Goal: Navigation & Orientation: Understand site structure

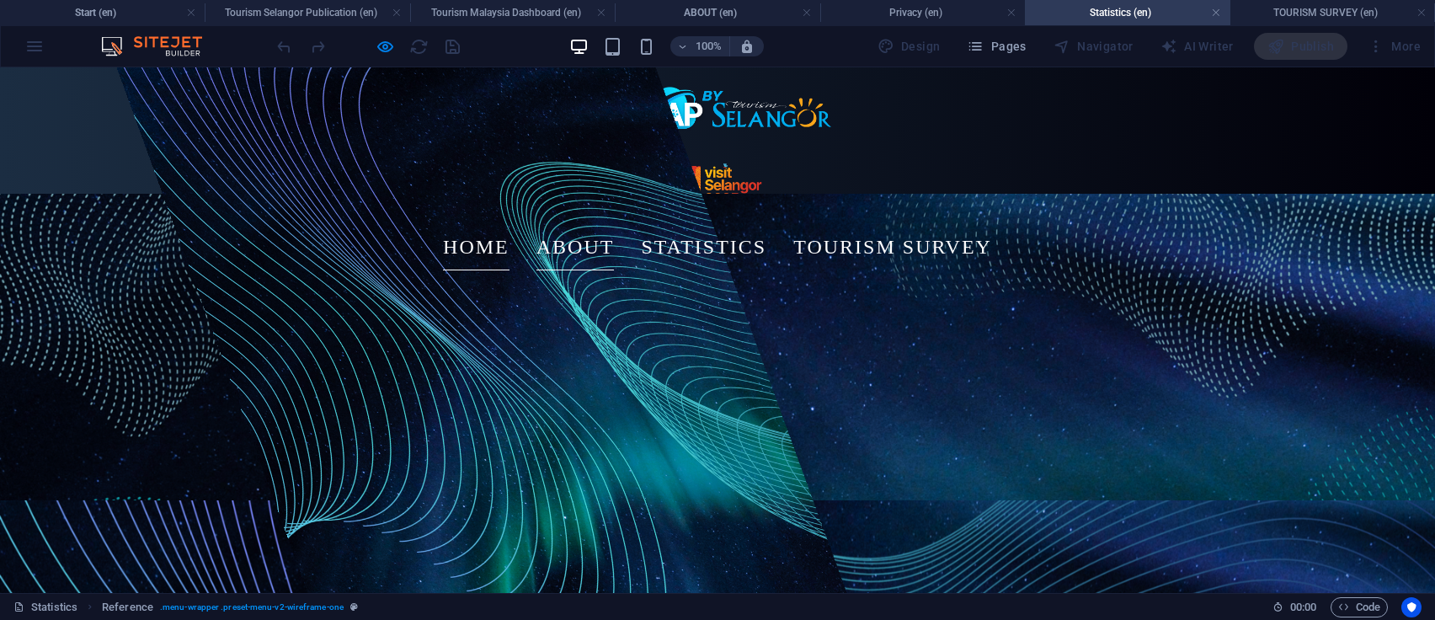
click at [553, 223] on link "ABOUT" at bounding box center [575, 246] width 78 height 47
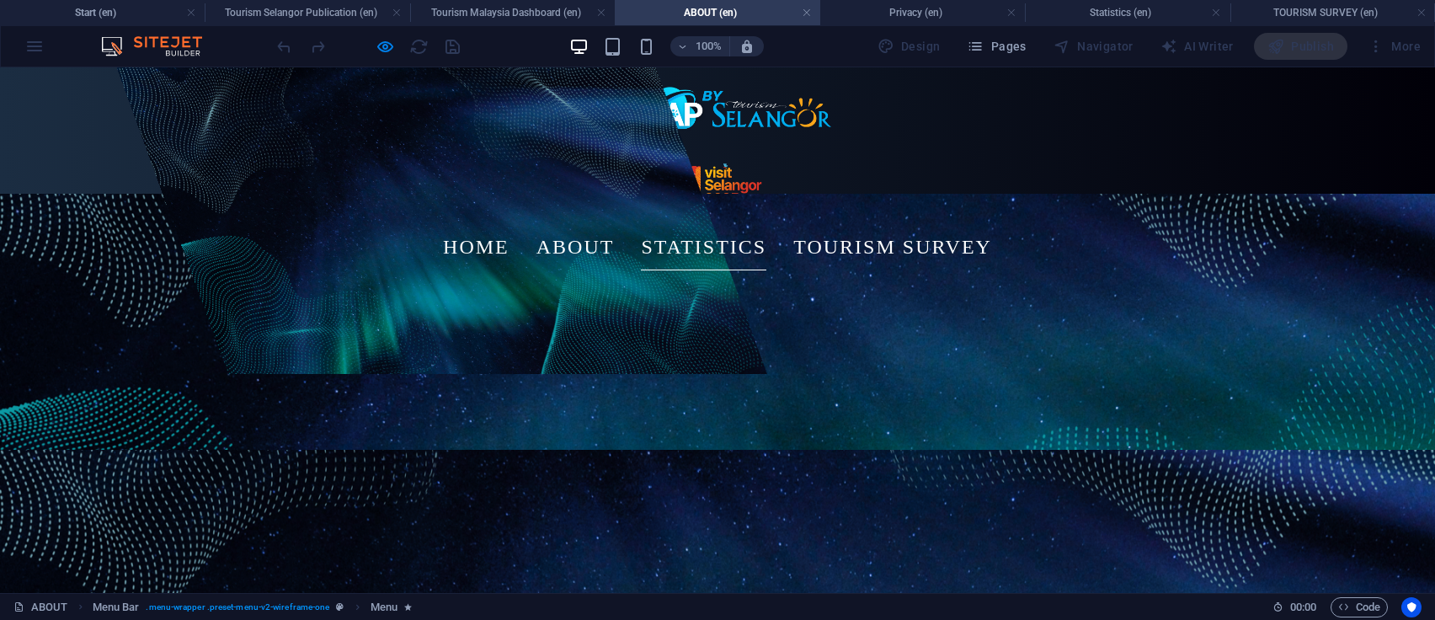
click at [670, 223] on link "STATISTICS" at bounding box center [703, 246] width 125 height 47
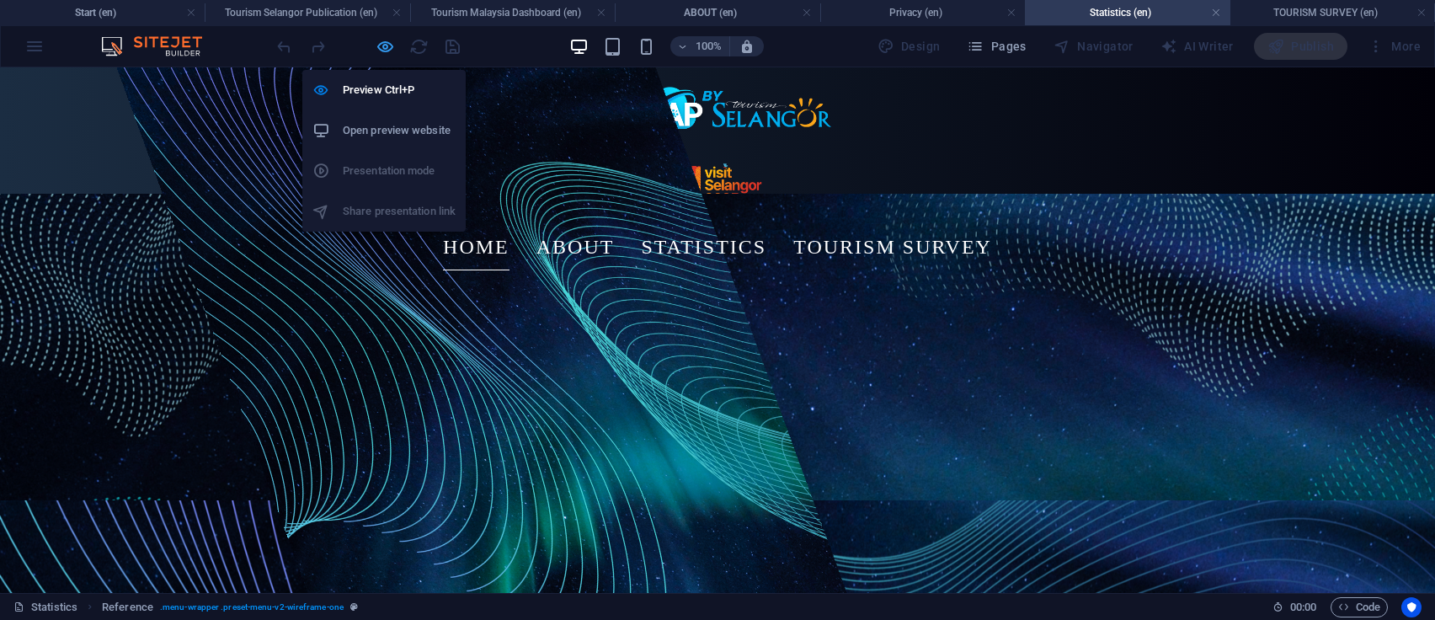
click at [377, 51] on icon "button" at bounding box center [385, 46] width 19 height 19
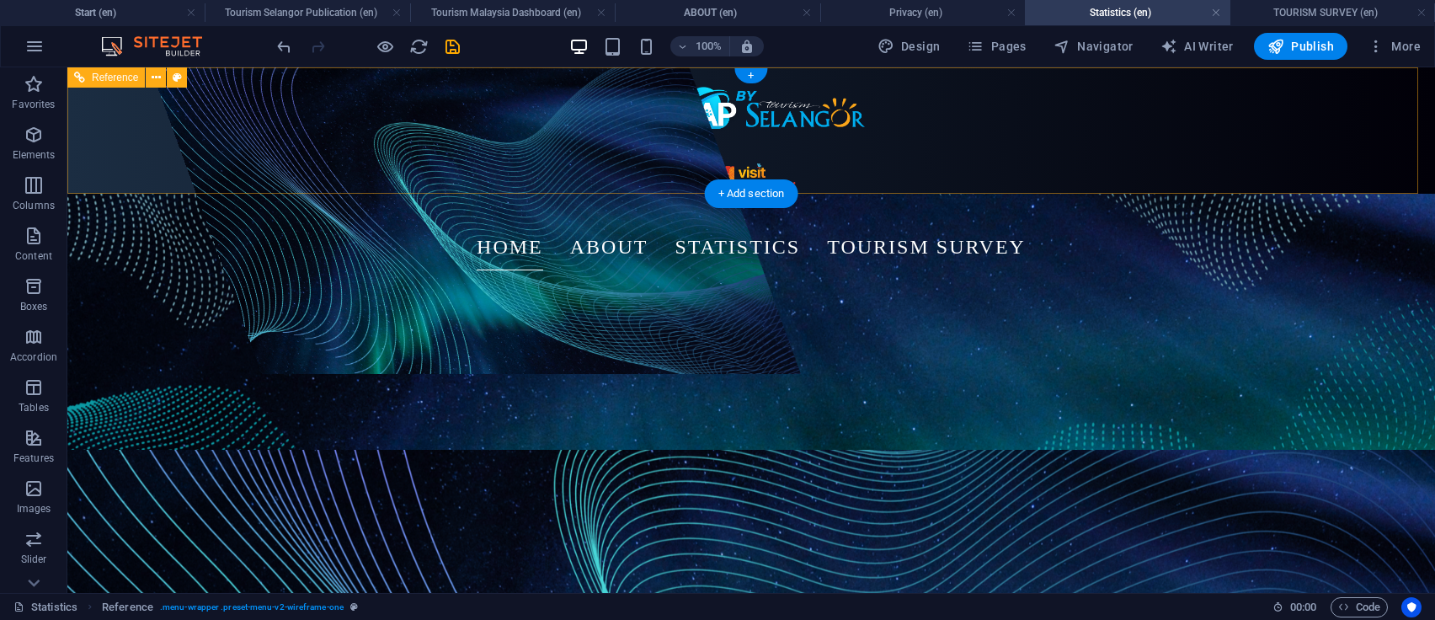
click at [520, 223] on nav "HOME ABOUT STATISTICS TOURISM SURVEY" at bounding box center [751, 246] width 647 height 47
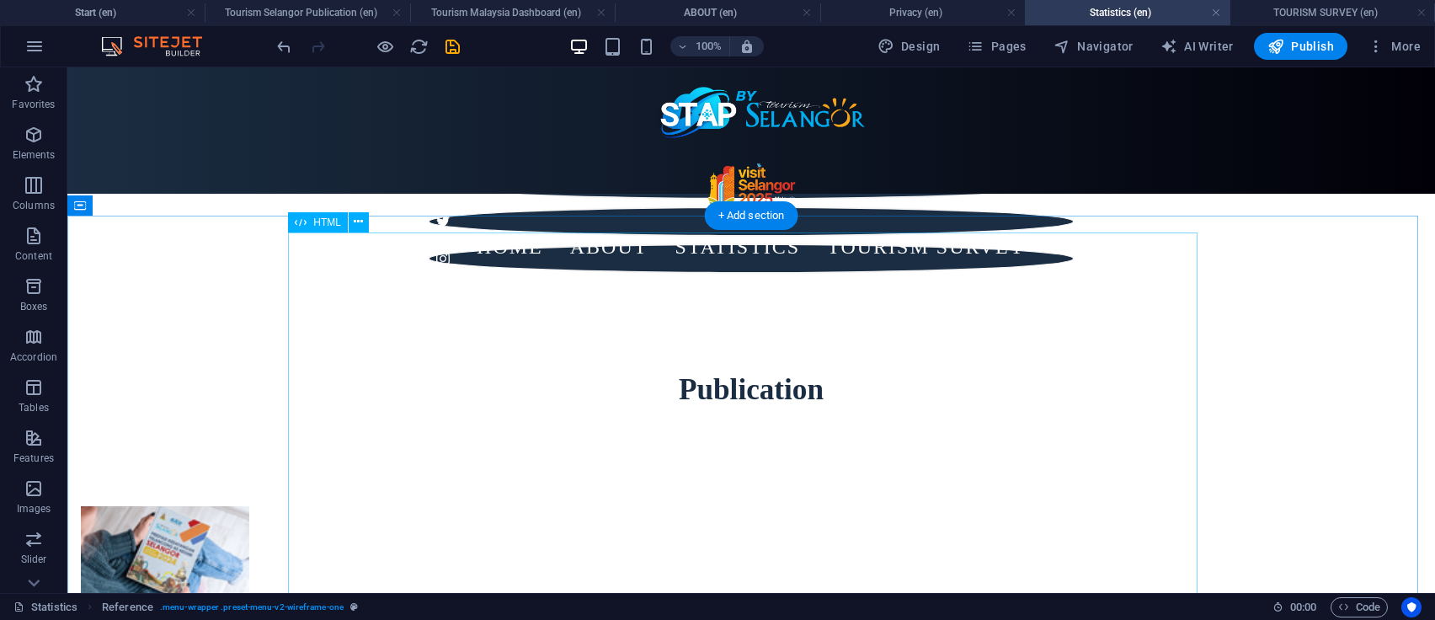
scroll to position [674, 0]
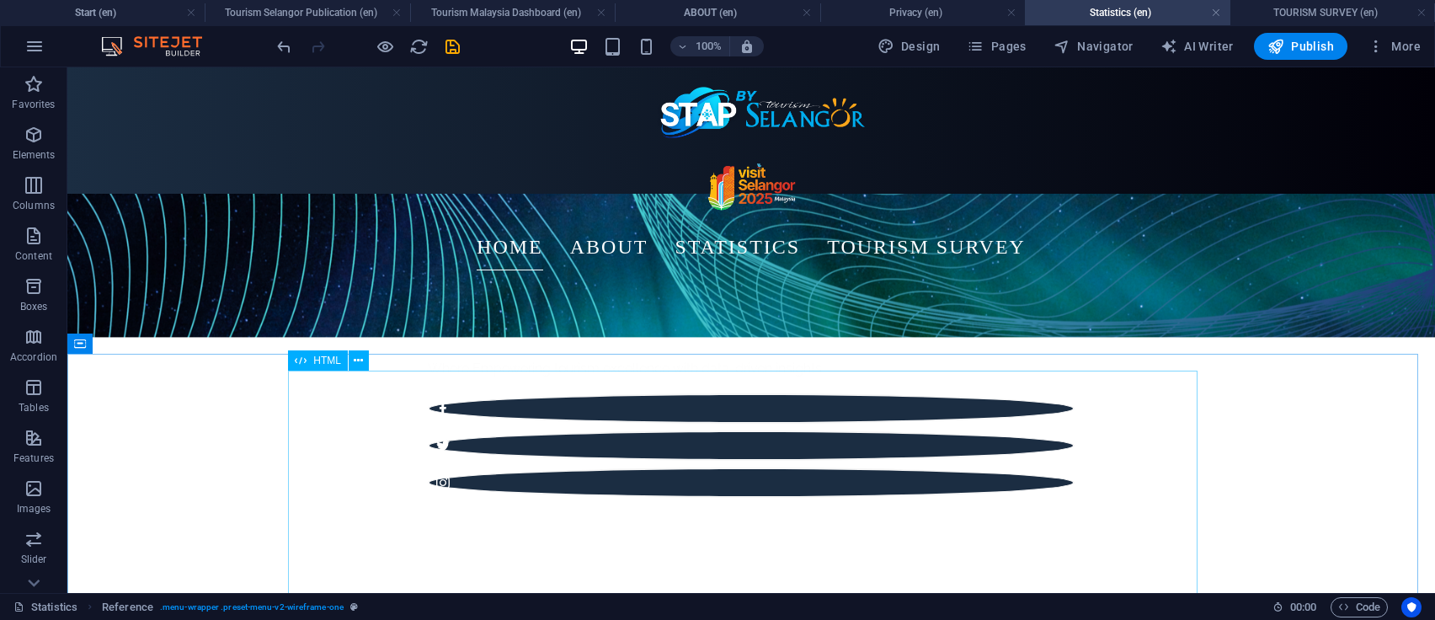
click at [330, 360] on span "HTML" at bounding box center [327, 360] width 28 height 10
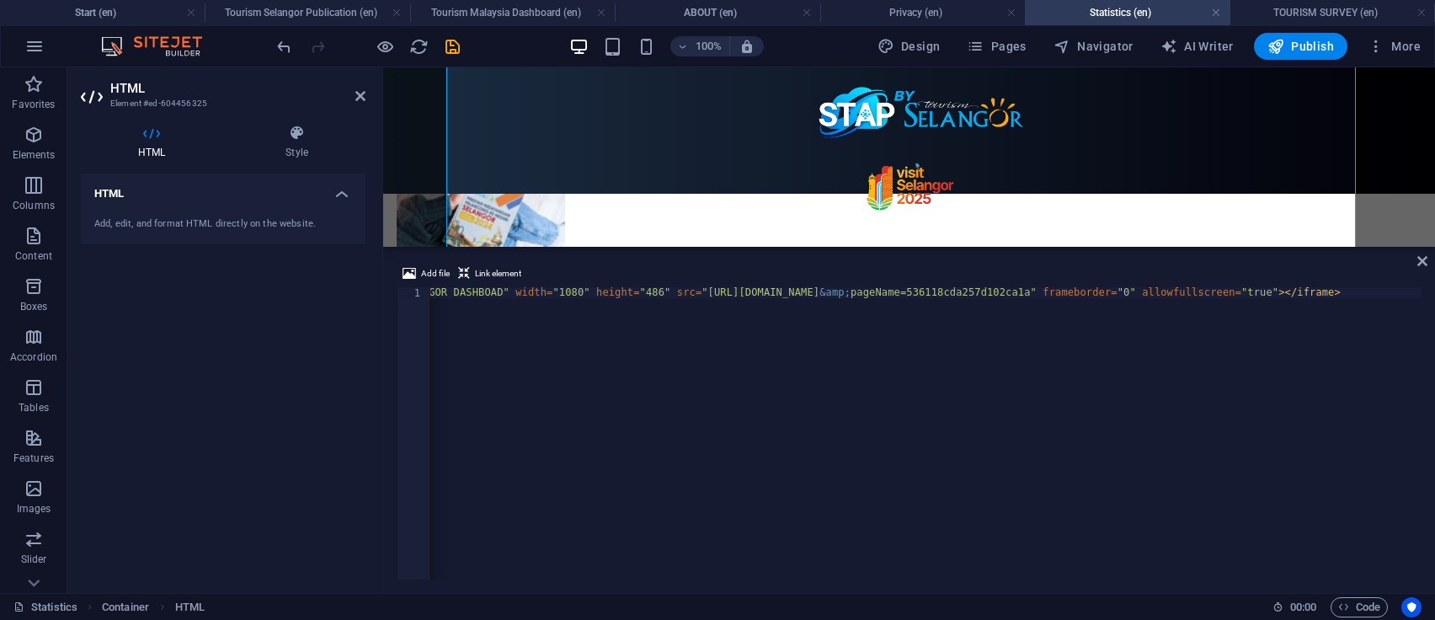
scroll to position [0, 0]
drag, startPoint x: 1420, startPoint y: 264, endPoint x: 1351, endPoint y: 197, distance: 96.5
click at [1421, 264] on icon at bounding box center [1422, 260] width 10 height 13
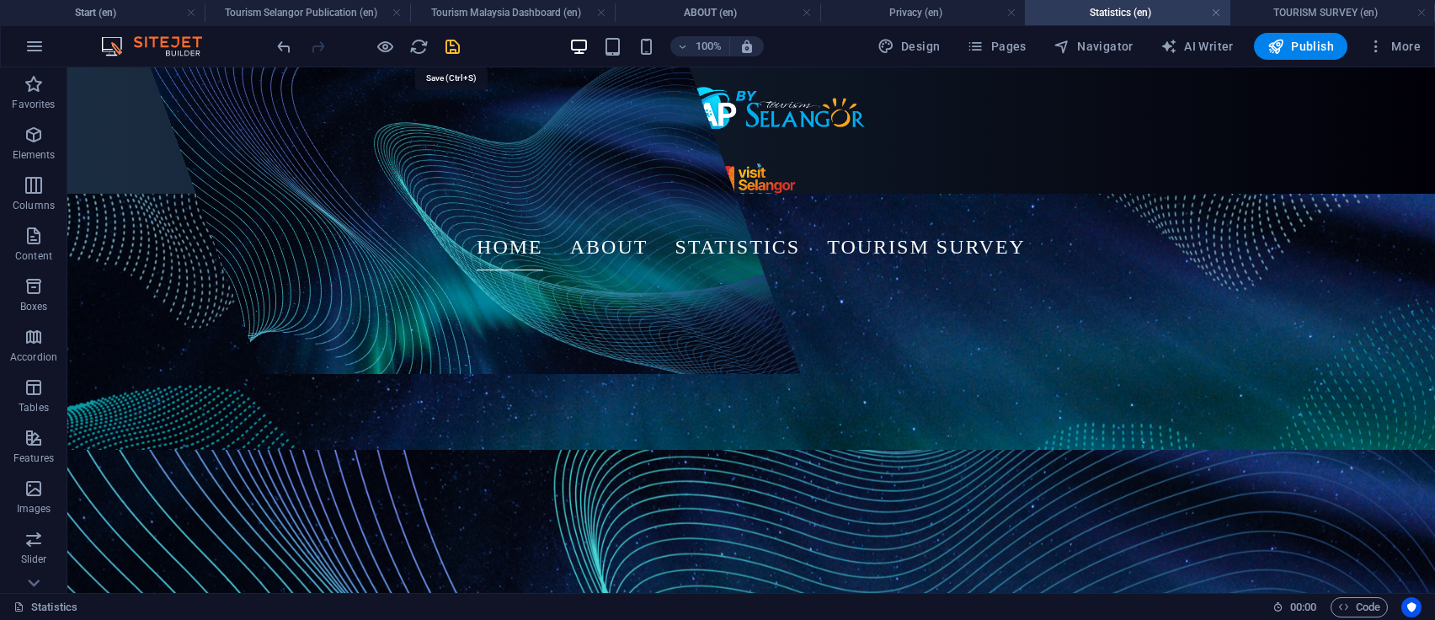
click at [455, 45] on icon "save" at bounding box center [452, 46] width 19 height 19
click at [496, 223] on nav "HOME ABOUT STATISTICS TOURISM SURVEY" at bounding box center [751, 246] width 647 height 47
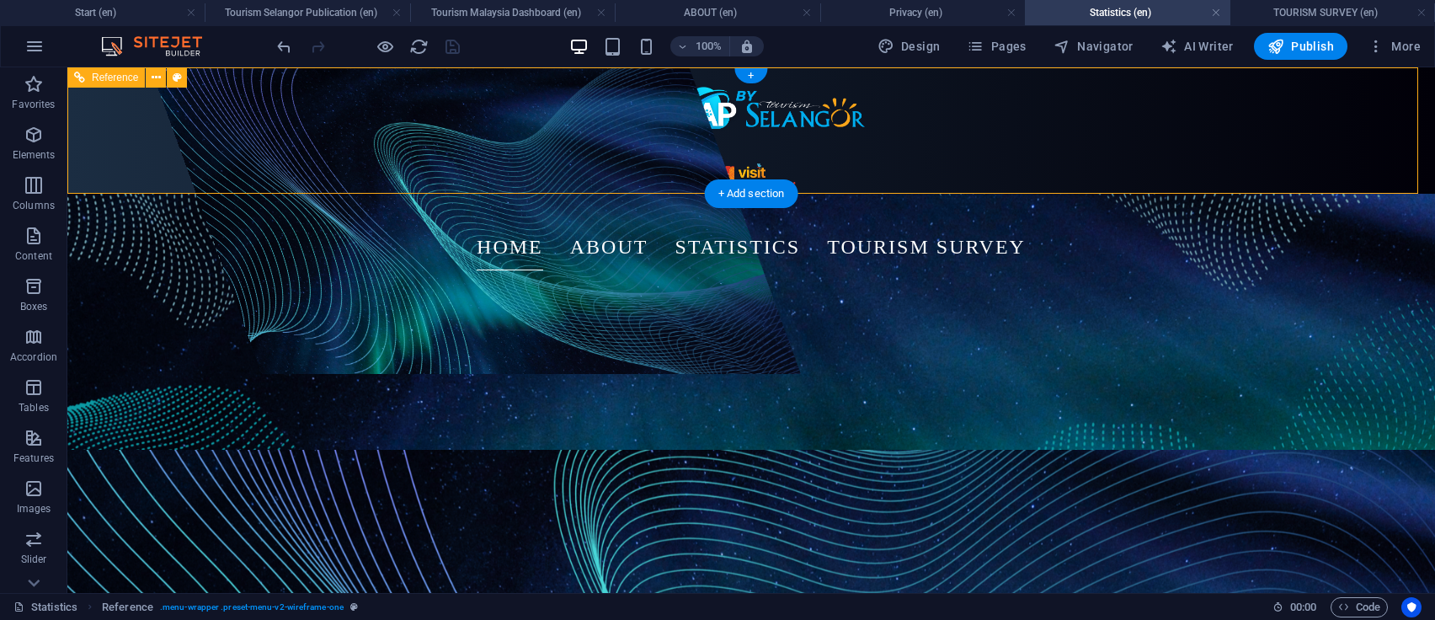
click at [486, 223] on nav "HOME ABOUT STATISTICS TOURISM SURVEY" at bounding box center [751, 246] width 647 height 47
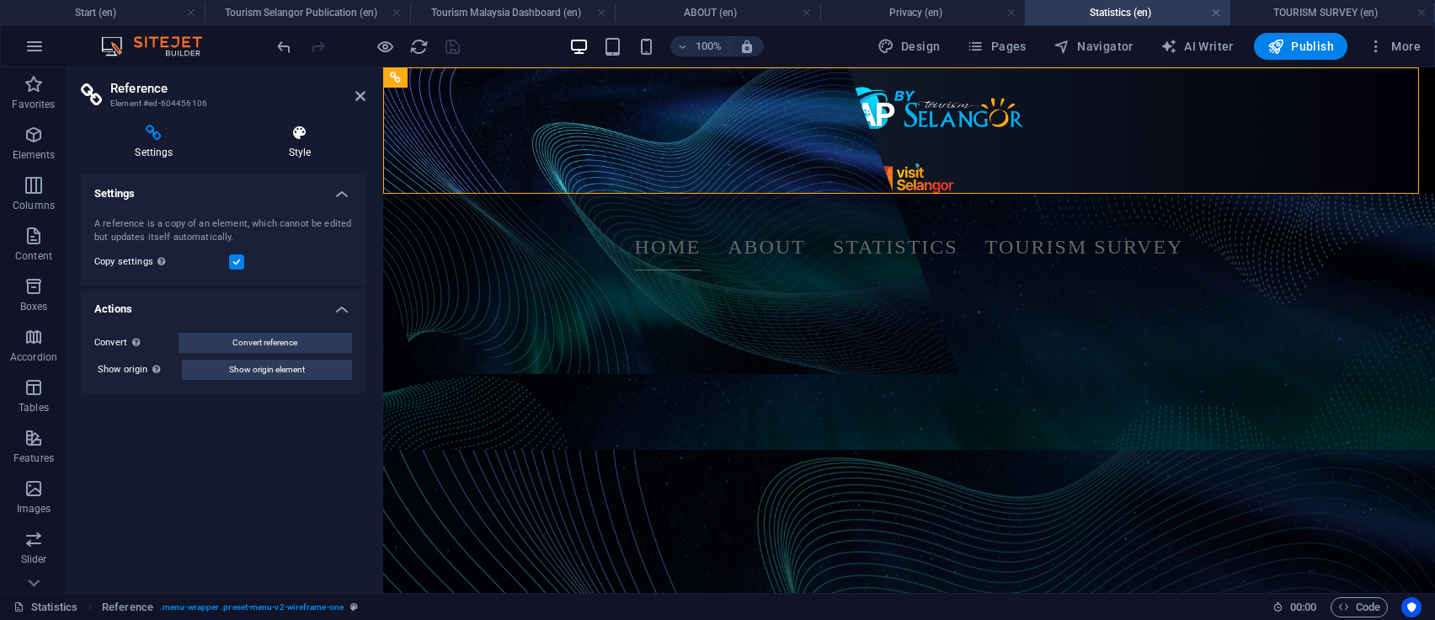
click at [300, 130] on icon at bounding box center [299, 133] width 131 height 17
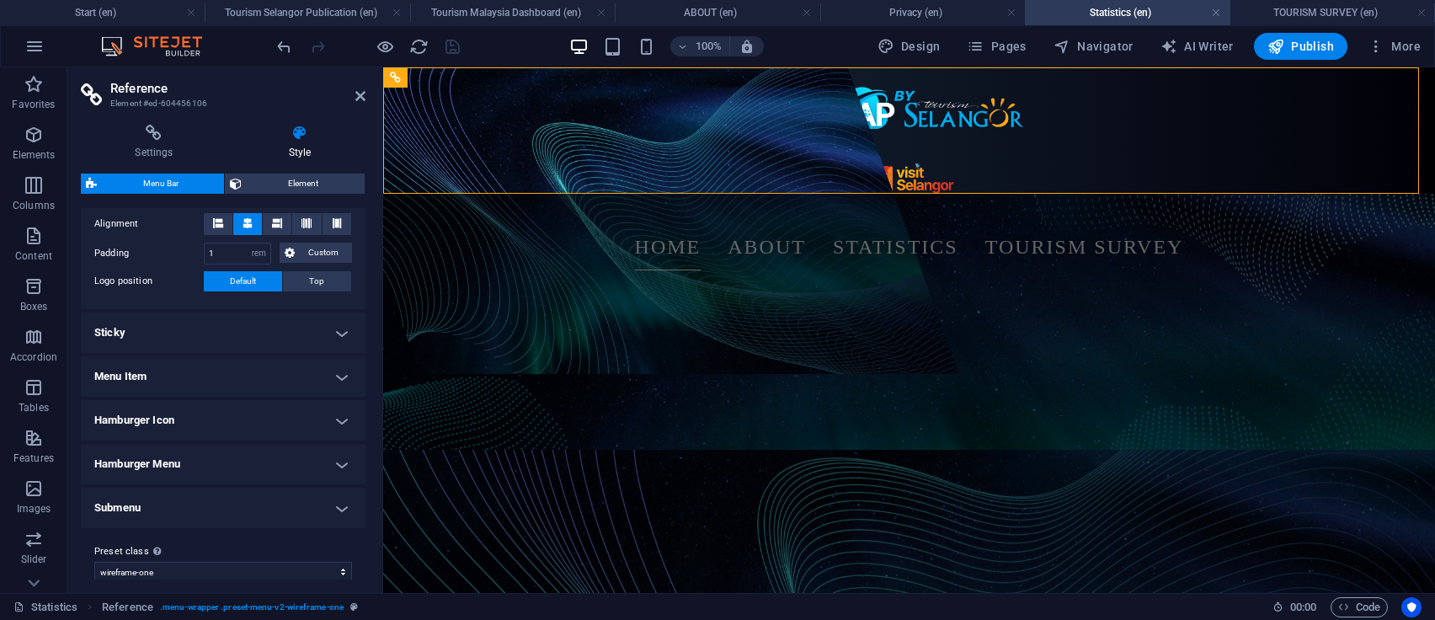
scroll to position [370, 0]
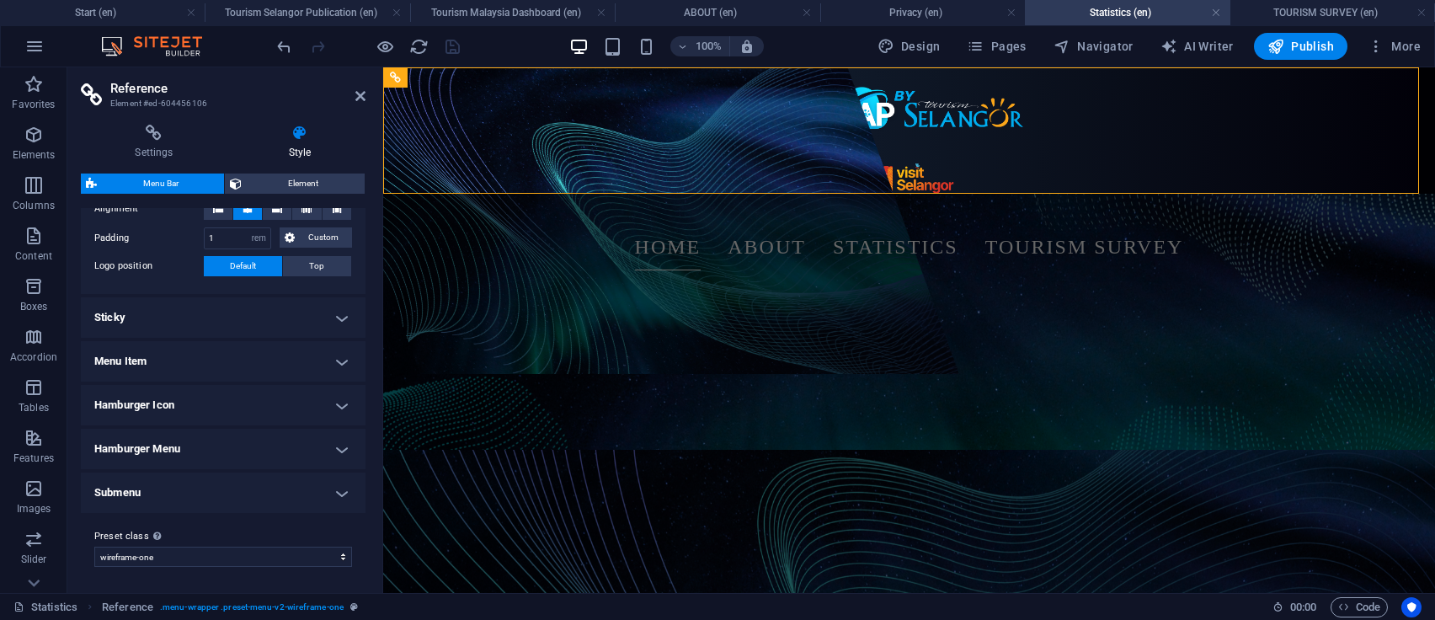
click at [243, 414] on h4 "Hamburger Icon" at bounding box center [223, 405] width 285 height 40
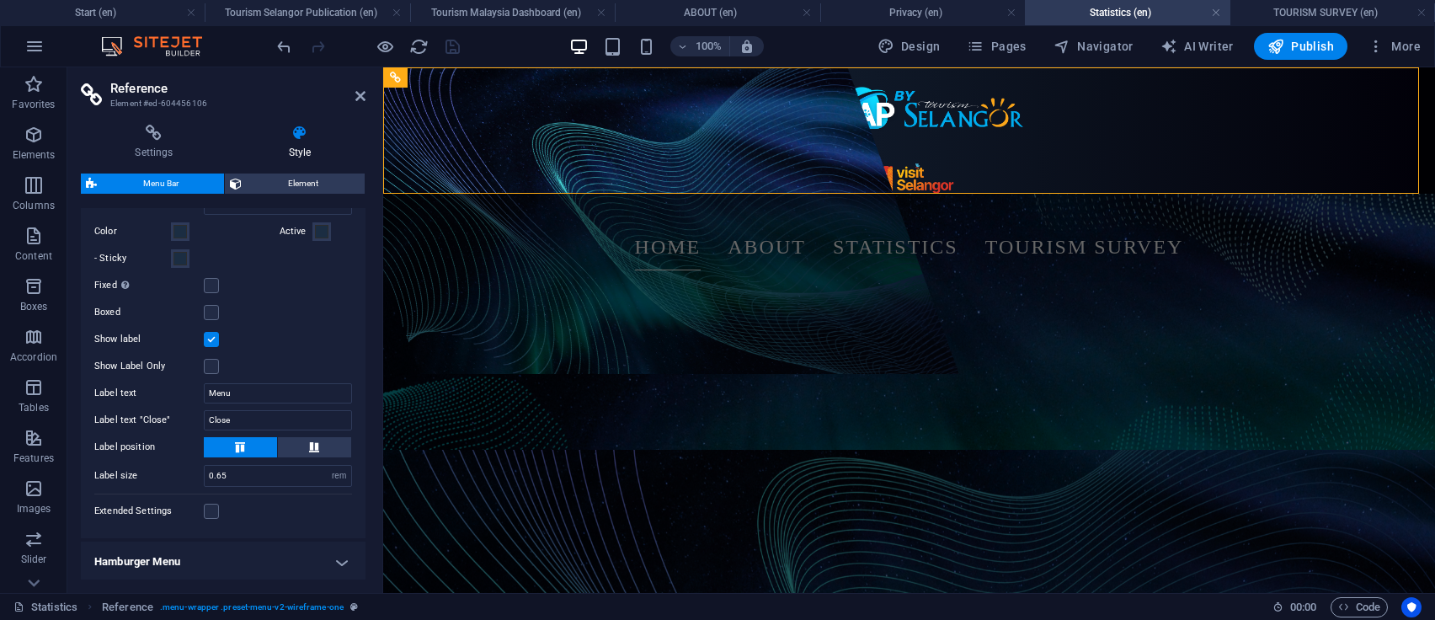
scroll to position [334, 0]
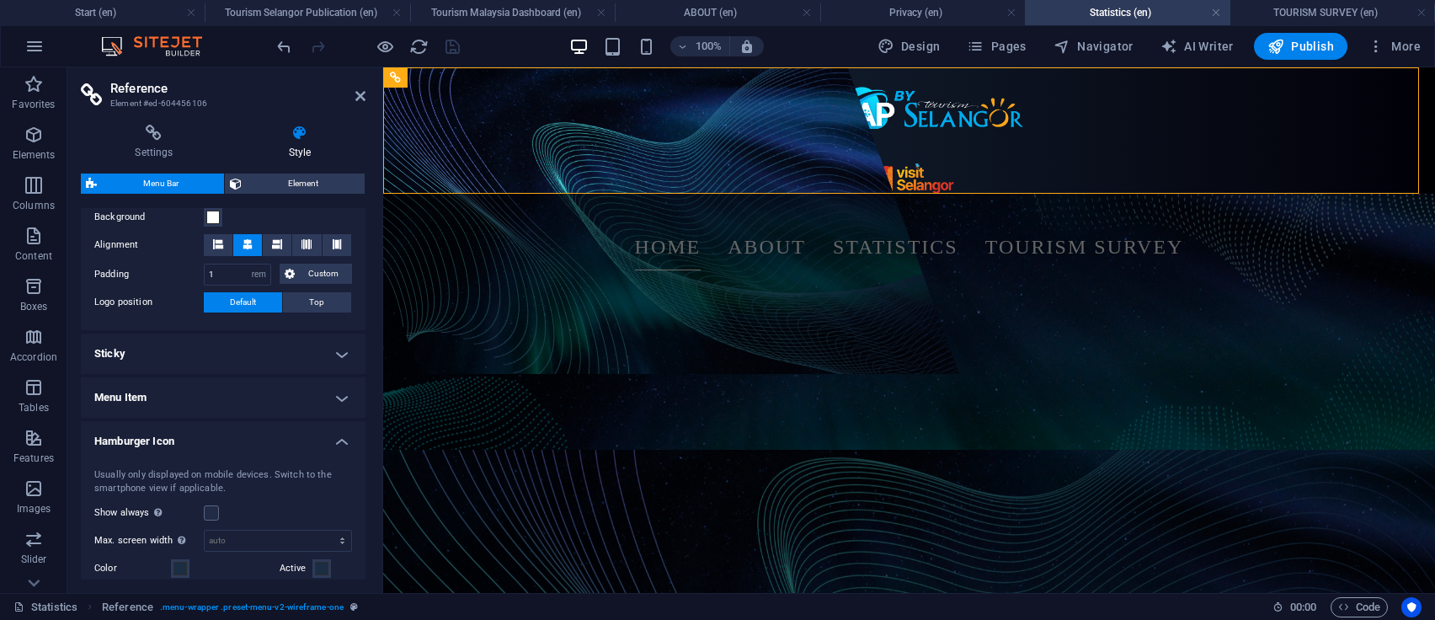
click at [333, 436] on h4 "Hamburger Icon" at bounding box center [223, 436] width 285 height 30
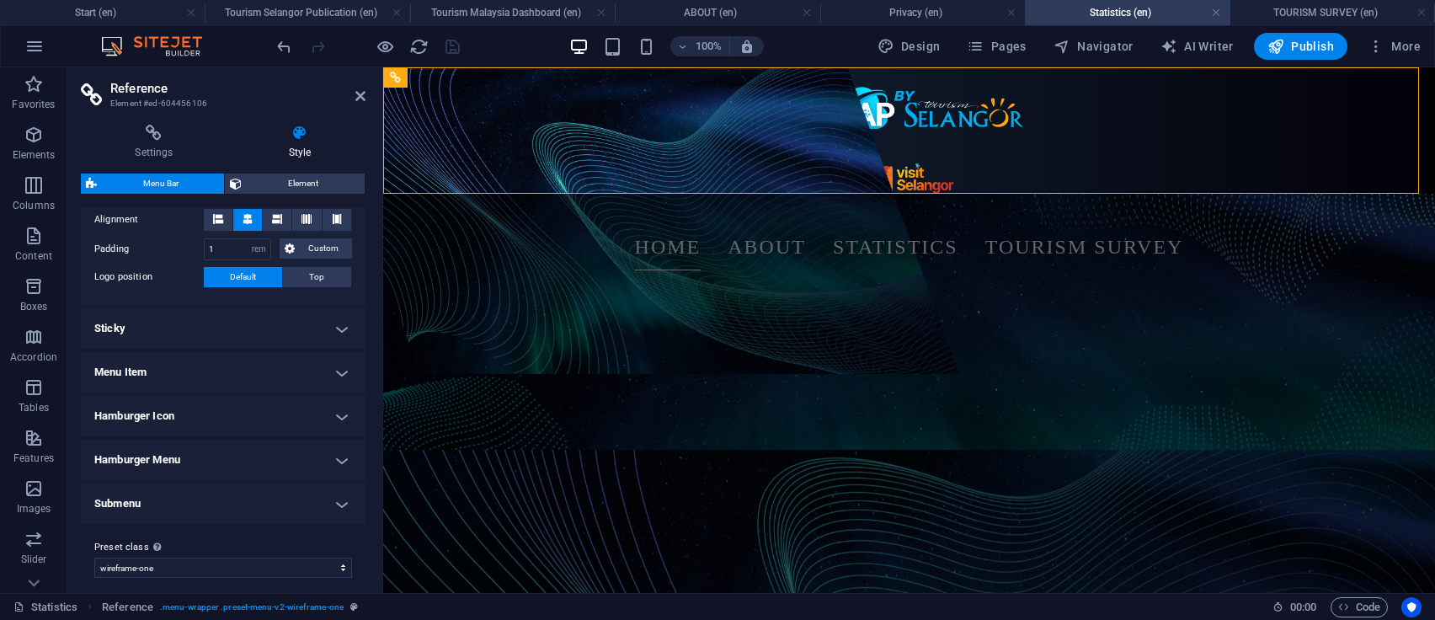
scroll to position [370, 0]
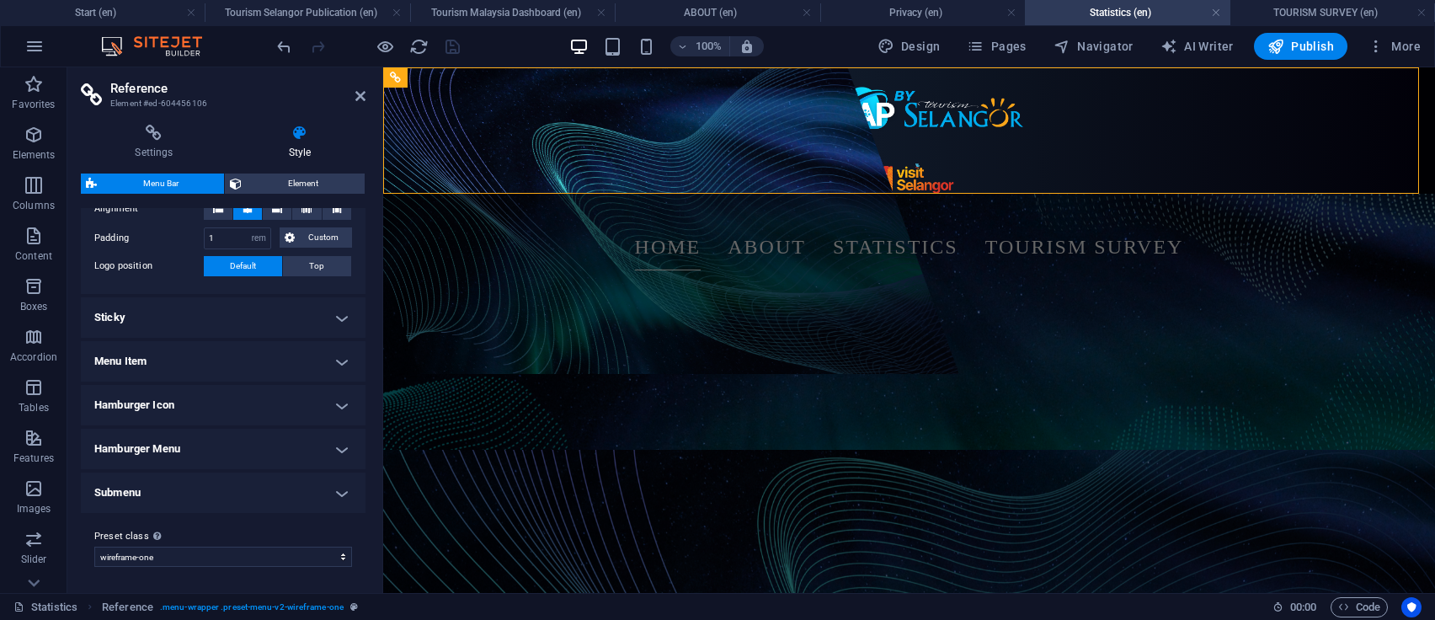
click at [322, 488] on h4 "Submenu" at bounding box center [223, 492] width 285 height 40
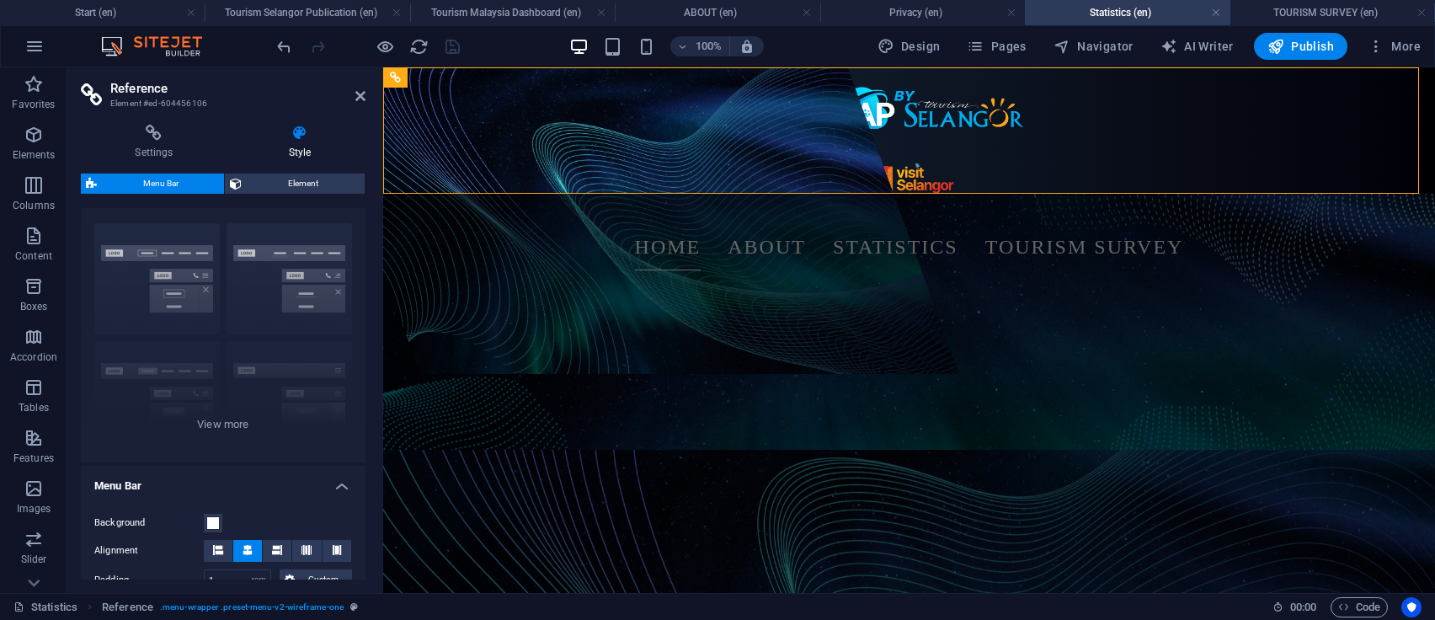
scroll to position [0, 0]
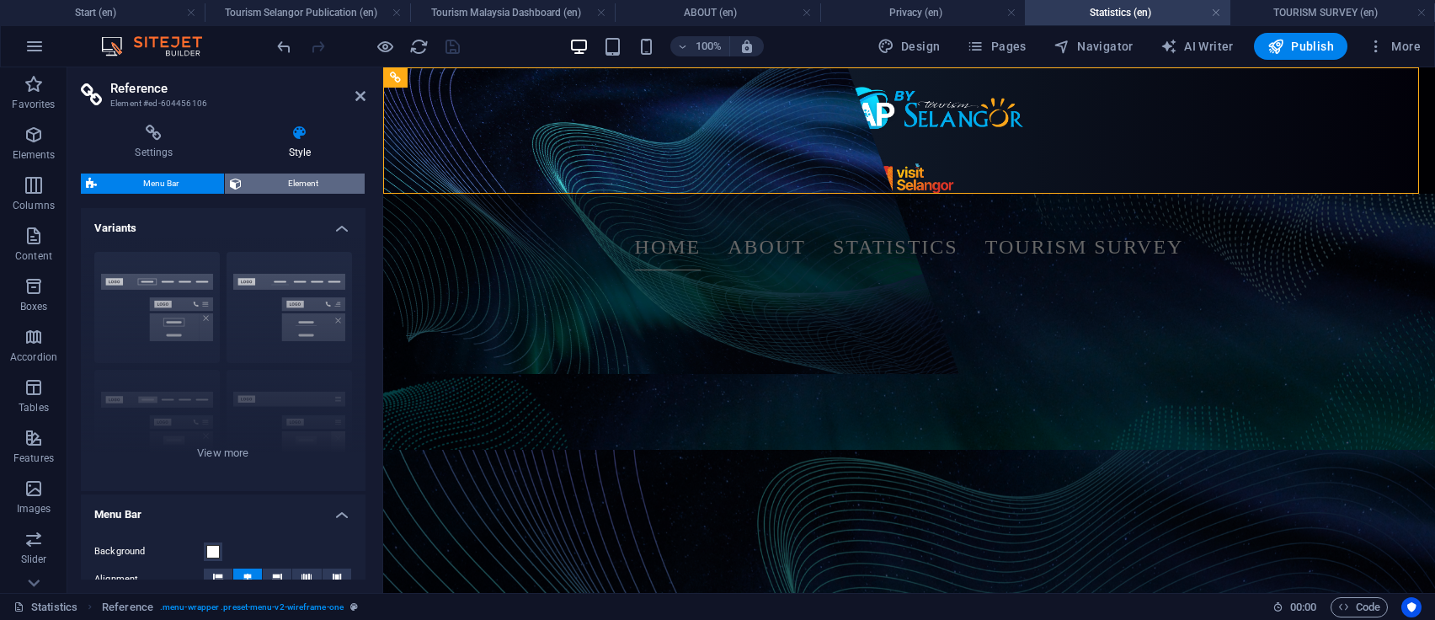
click at [318, 186] on span "Element" at bounding box center [303, 183] width 112 height 20
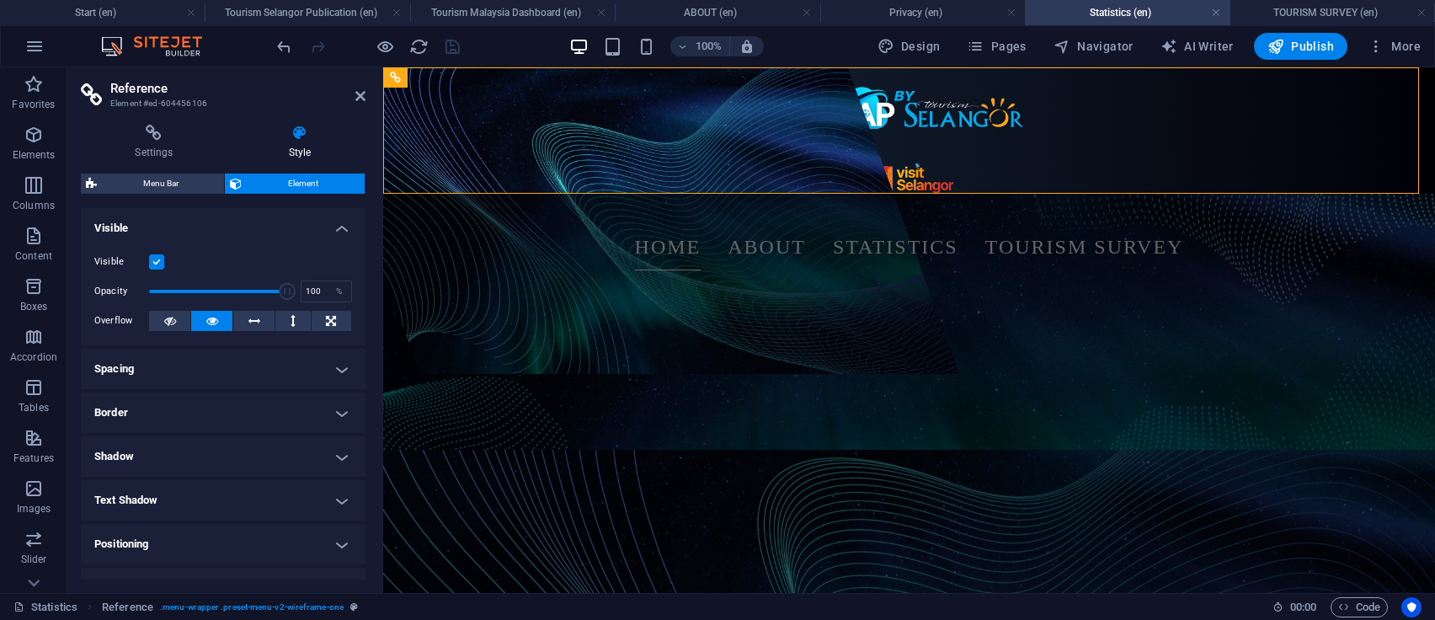
click at [286, 421] on h4 "Border" at bounding box center [223, 412] width 285 height 40
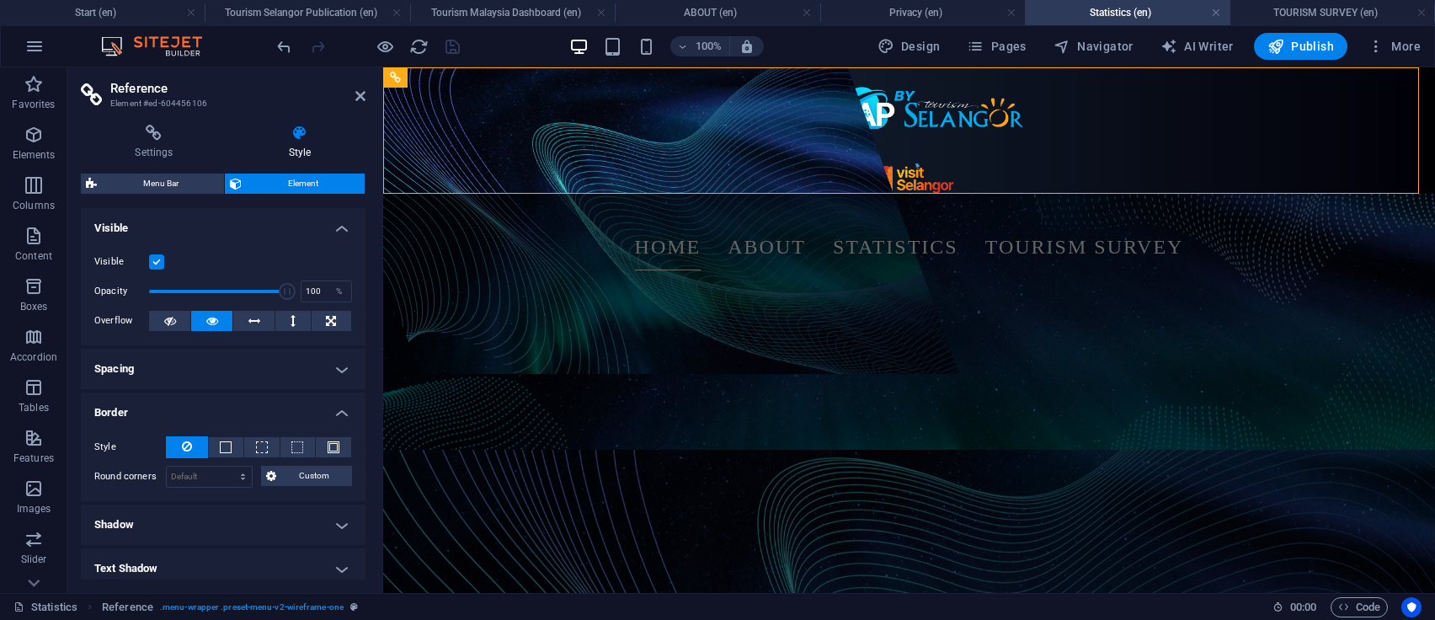
click at [242, 537] on h4 "Shadow" at bounding box center [223, 524] width 285 height 40
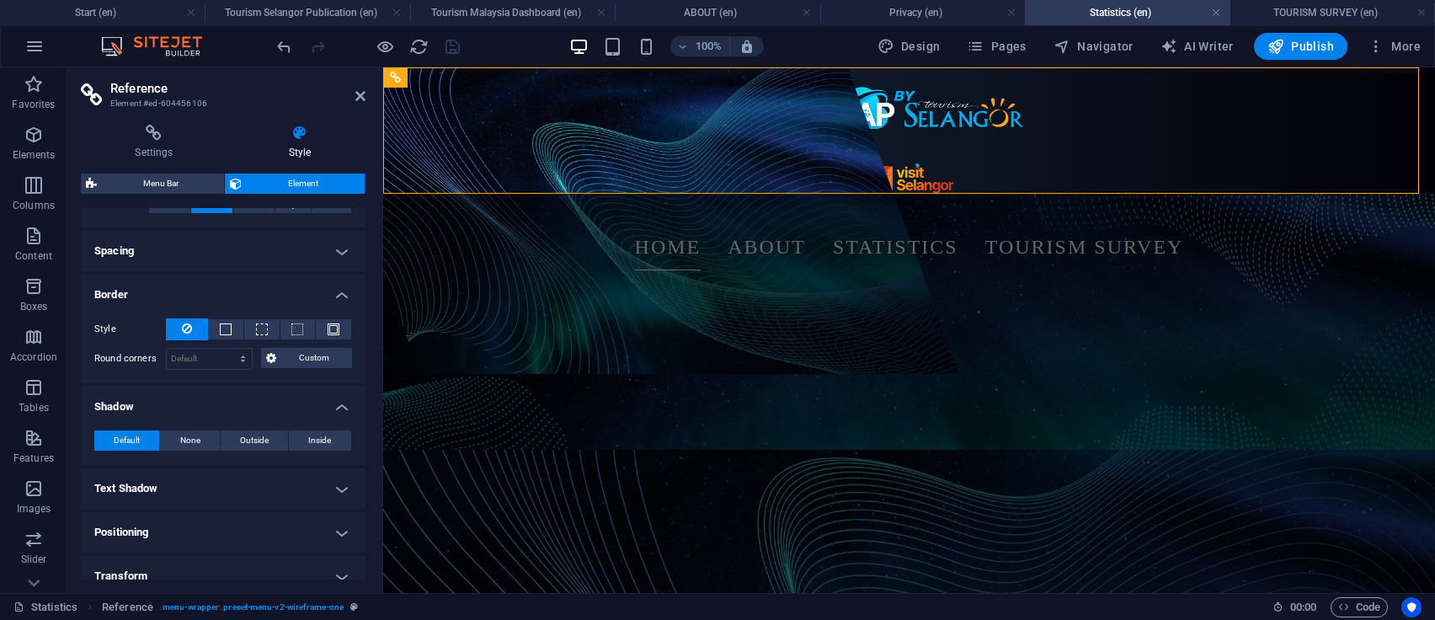
scroll to position [224, 0]
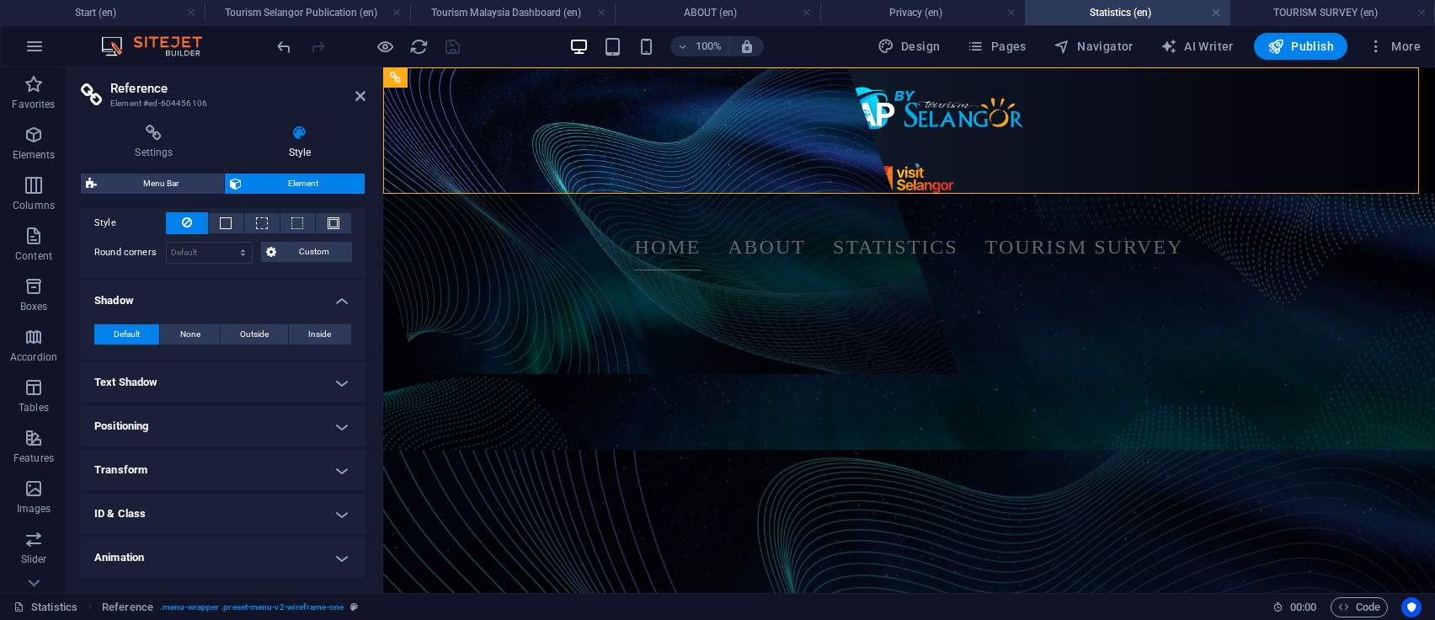
click at [313, 366] on h4 "Text Shadow" at bounding box center [223, 382] width 285 height 40
click at [261, 462] on h4 "Positioning" at bounding box center [223, 464] width 285 height 40
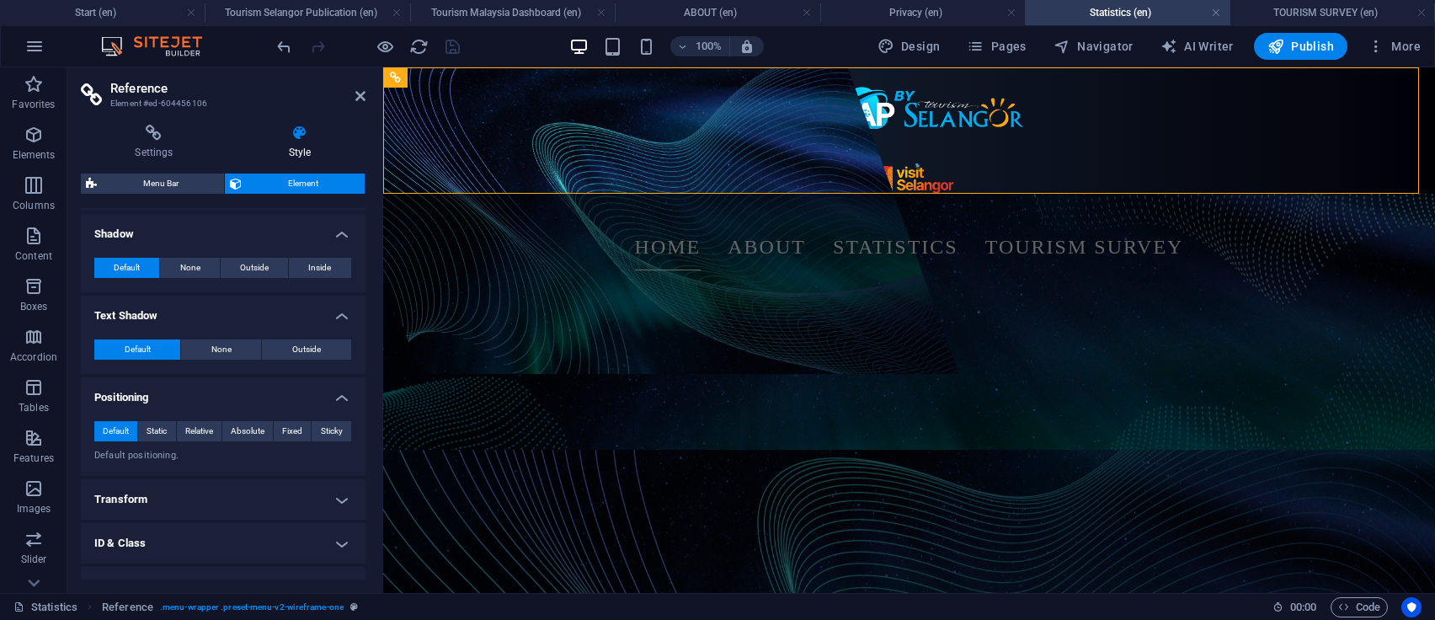
scroll to position [337, 0]
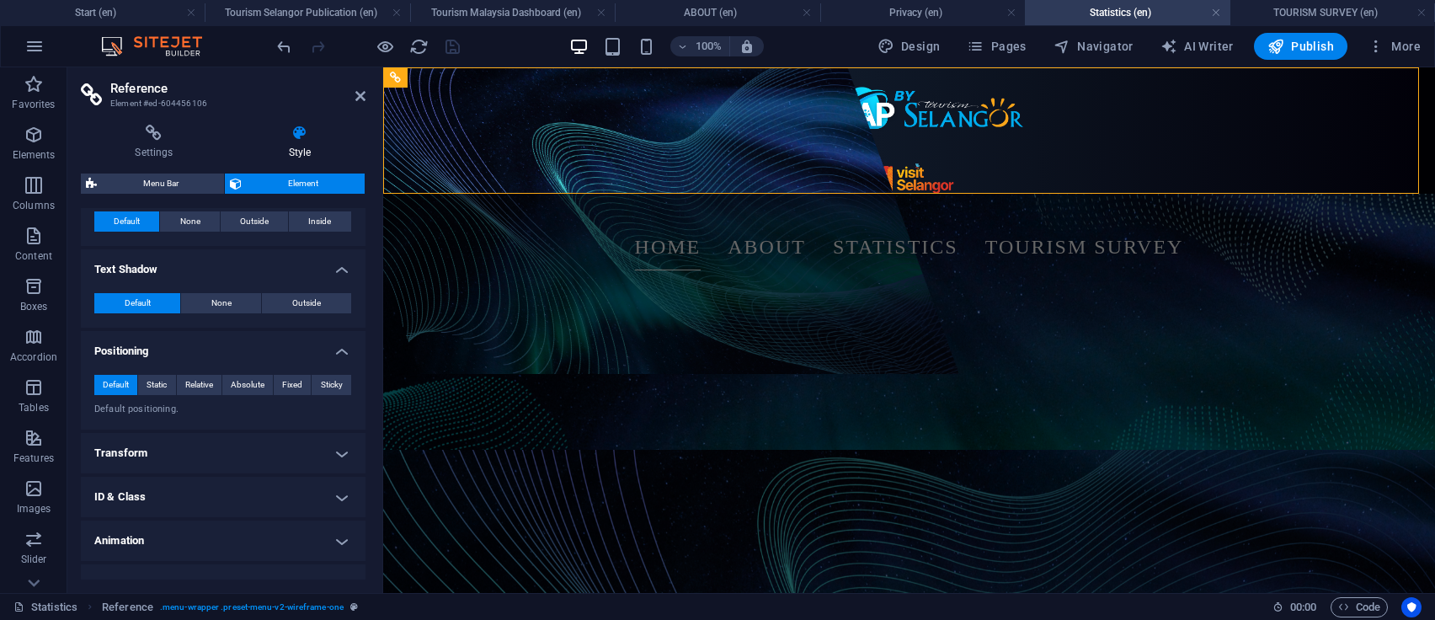
click at [261, 462] on h4 "Transform" at bounding box center [223, 453] width 285 height 40
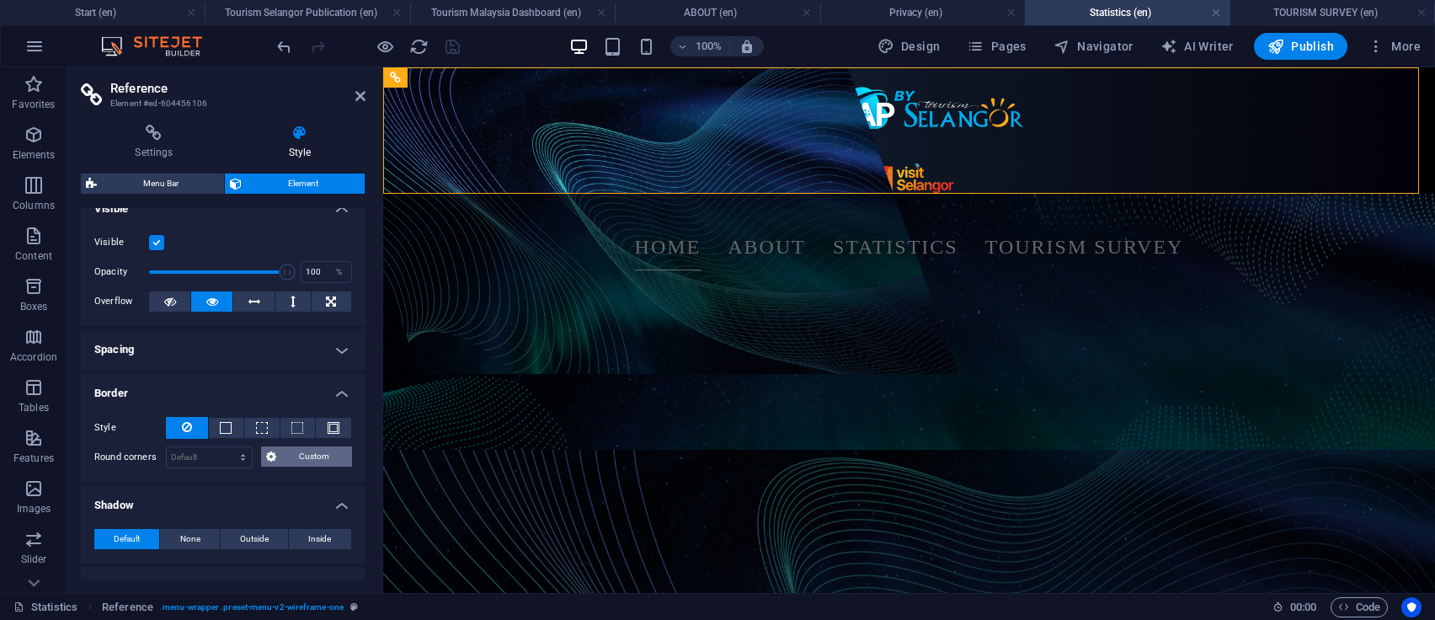
scroll to position [0, 0]
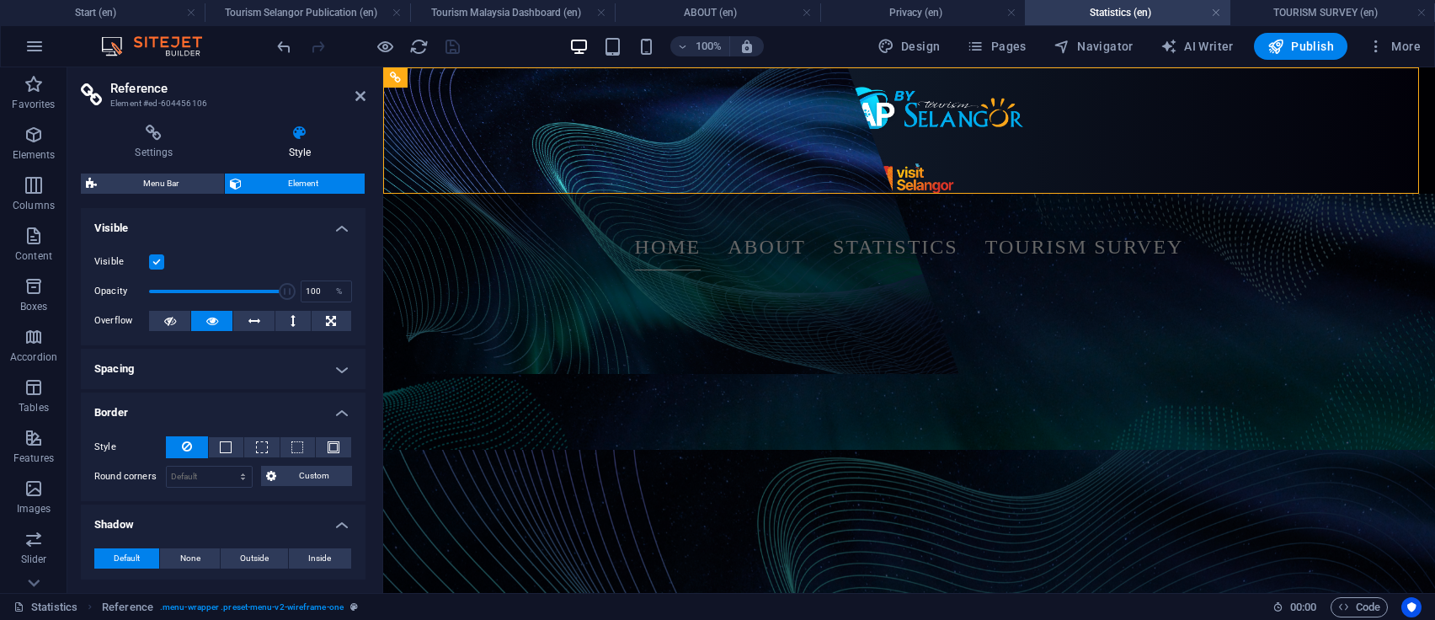
click at [293, 402] on h4 "Border" at bounding box center [223, 407] width 285 height 30
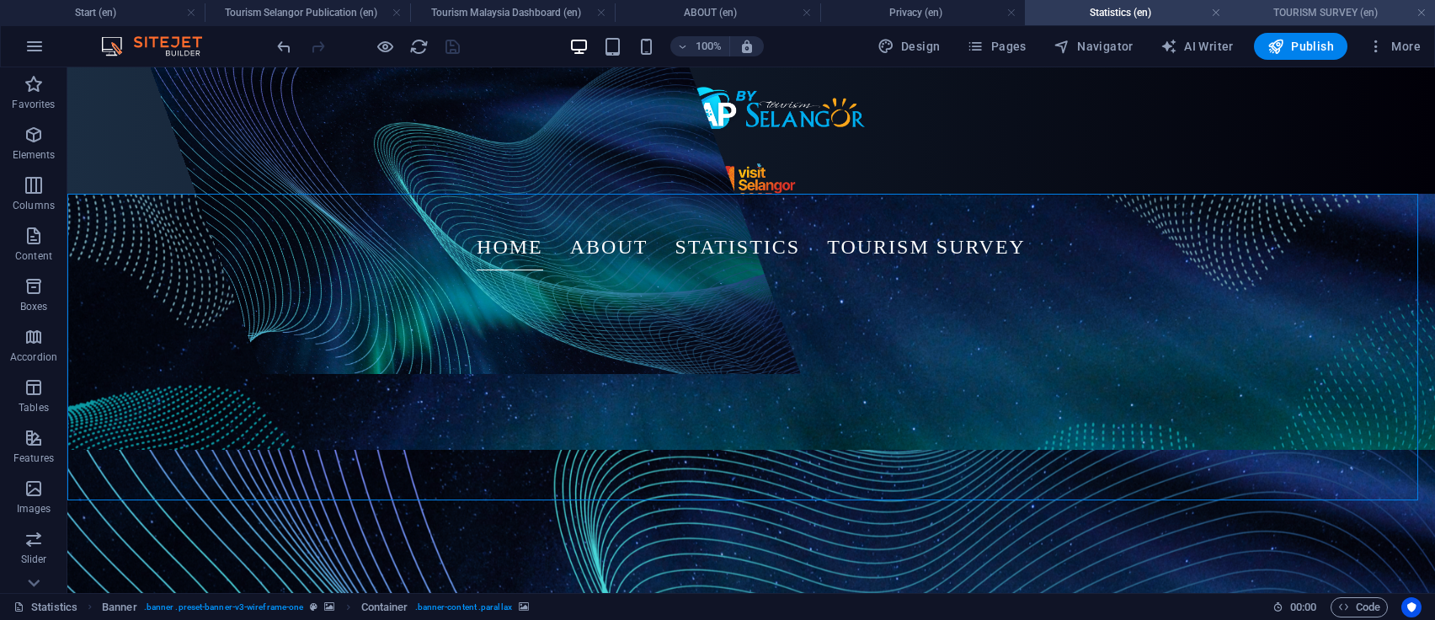
click at [1331, 3] on h4 "TOURISM SURVEY (en)" at bounding box center [1332, 12] width 205 height 19
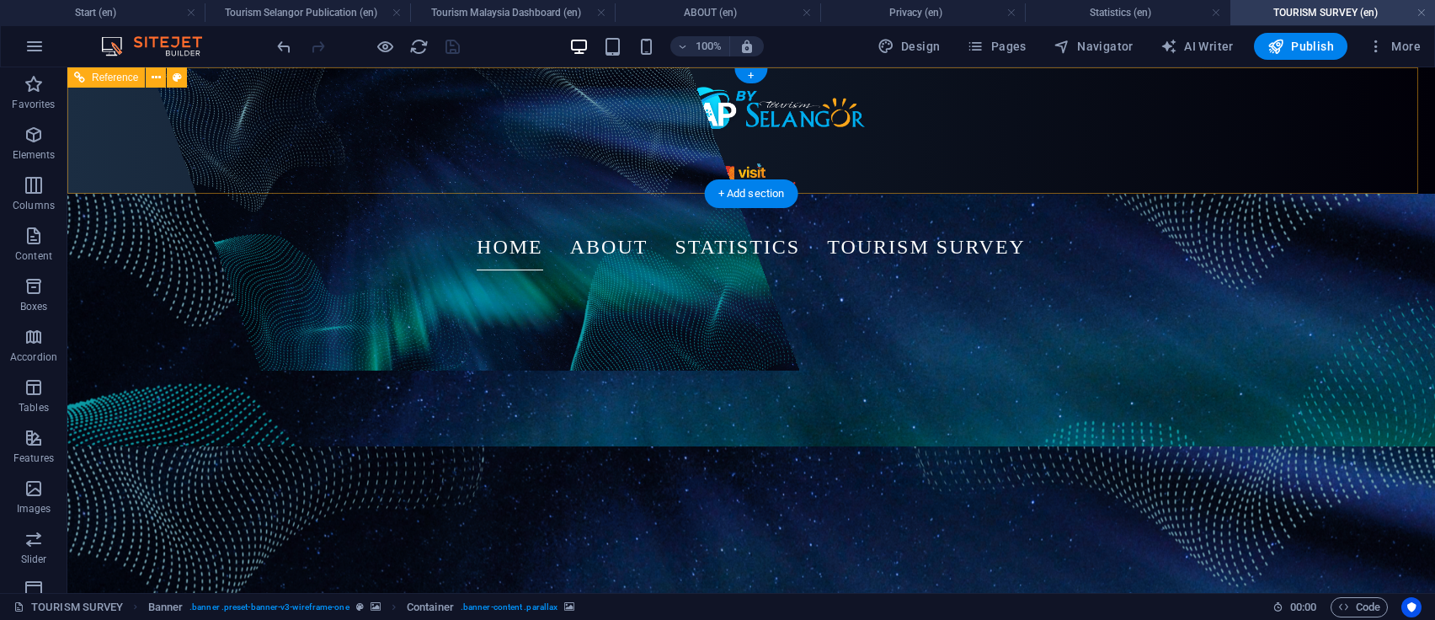
click at [961, 223] on nav "HOME ABOUT STATISTICS TOURISM SURVEY" at bounding box center [751, 246] width 647 height 47
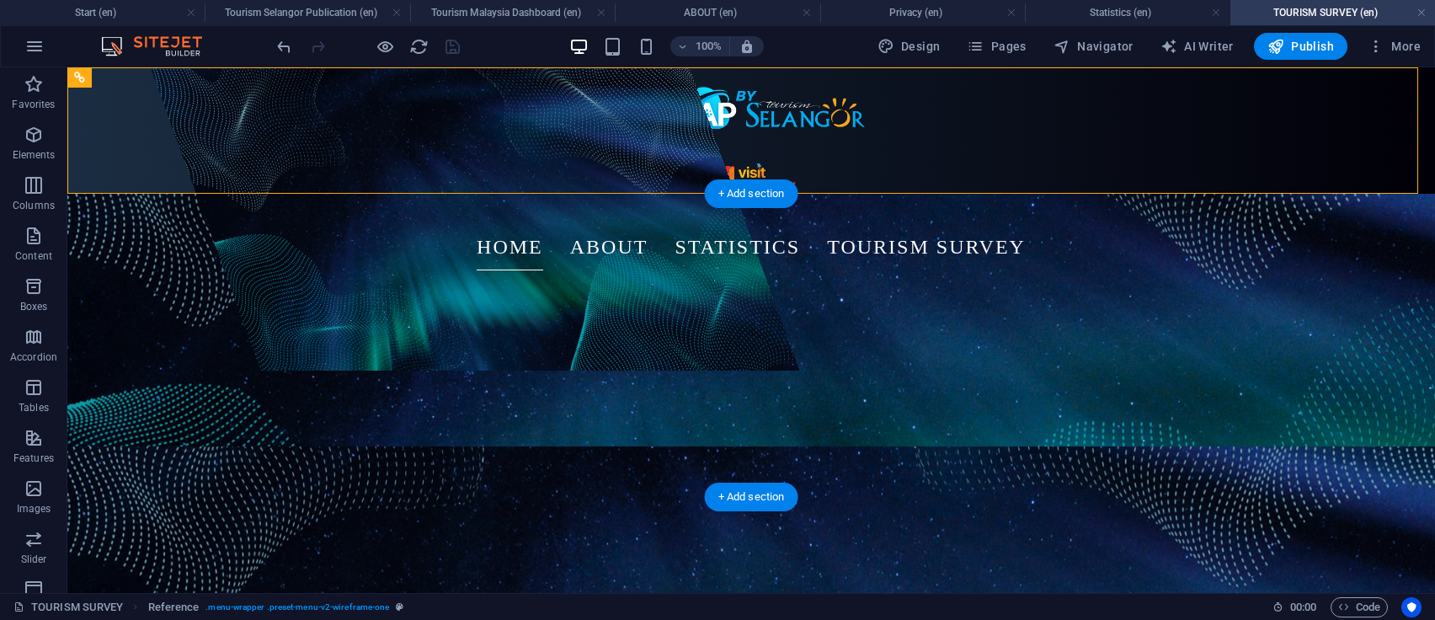
click at [502, 200] on figure at bounding box center [474, 218] width 649 height 303
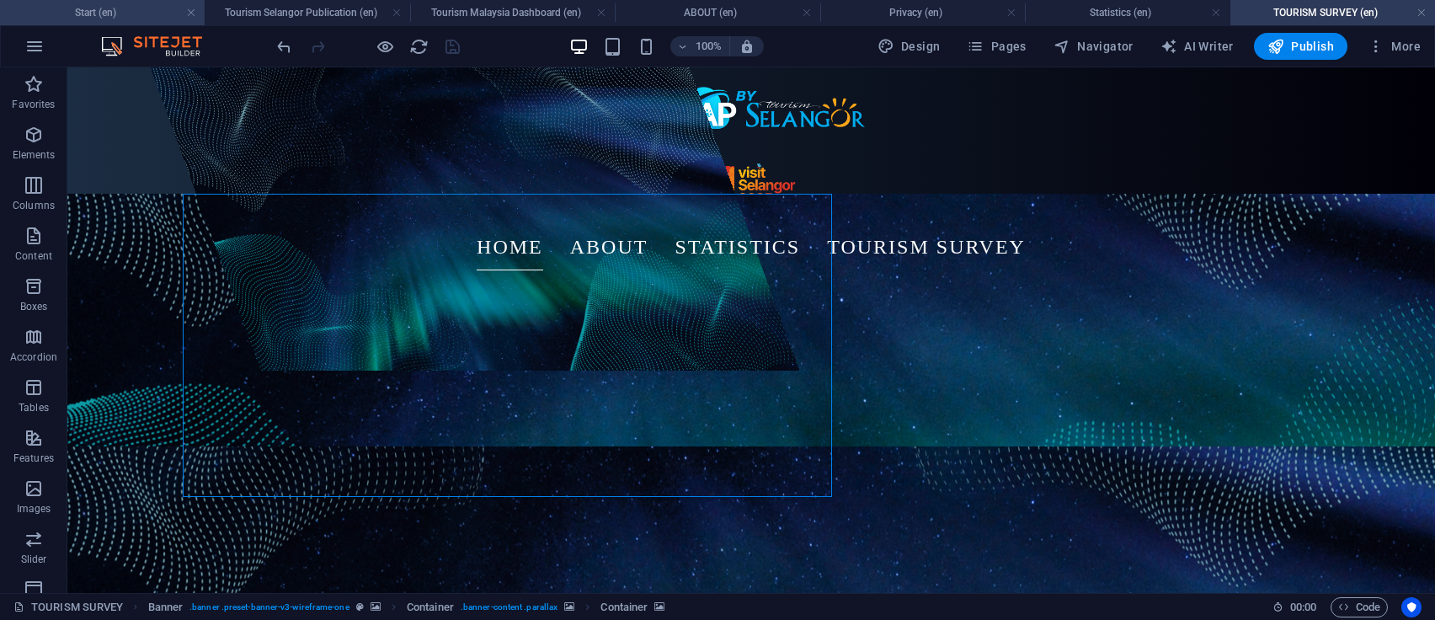
click at [94, 3] on h4 "Start (en)" at bounding box center [102, 12] width 205 height 19
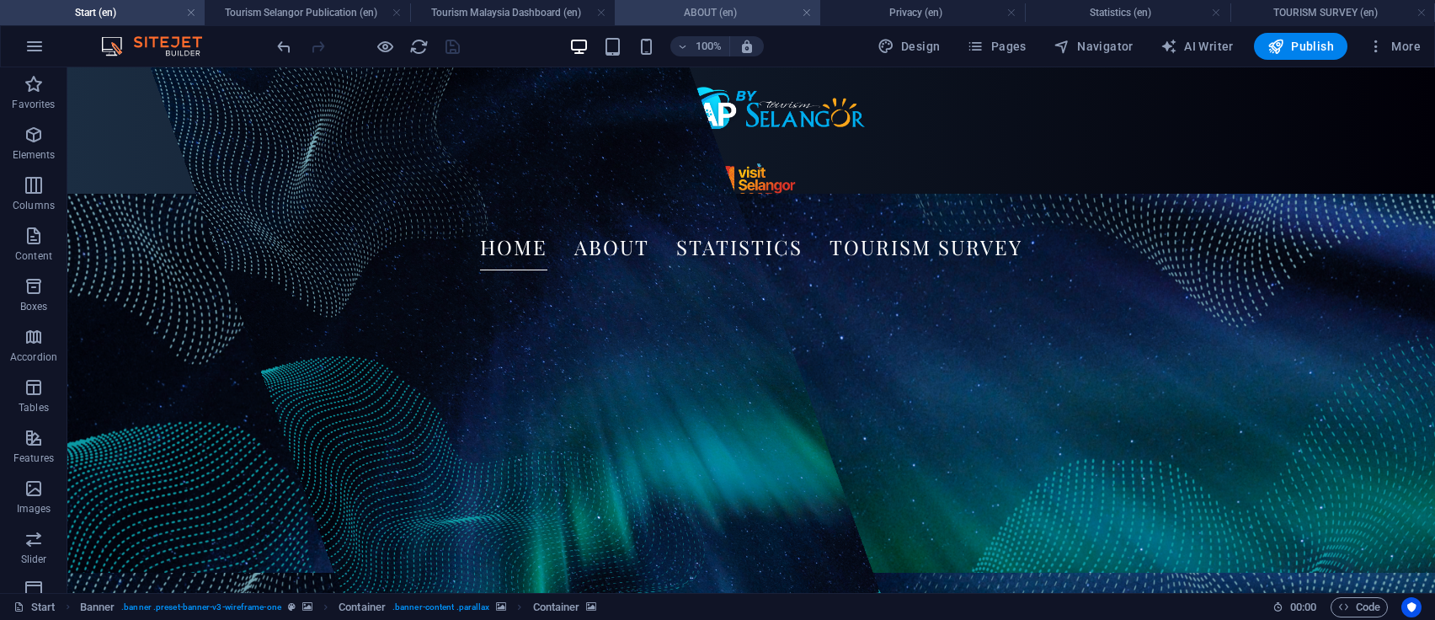
click at [664, 16] on h4 "ABOUT (en)" at bounding box center [717, 12] width 205 height 19
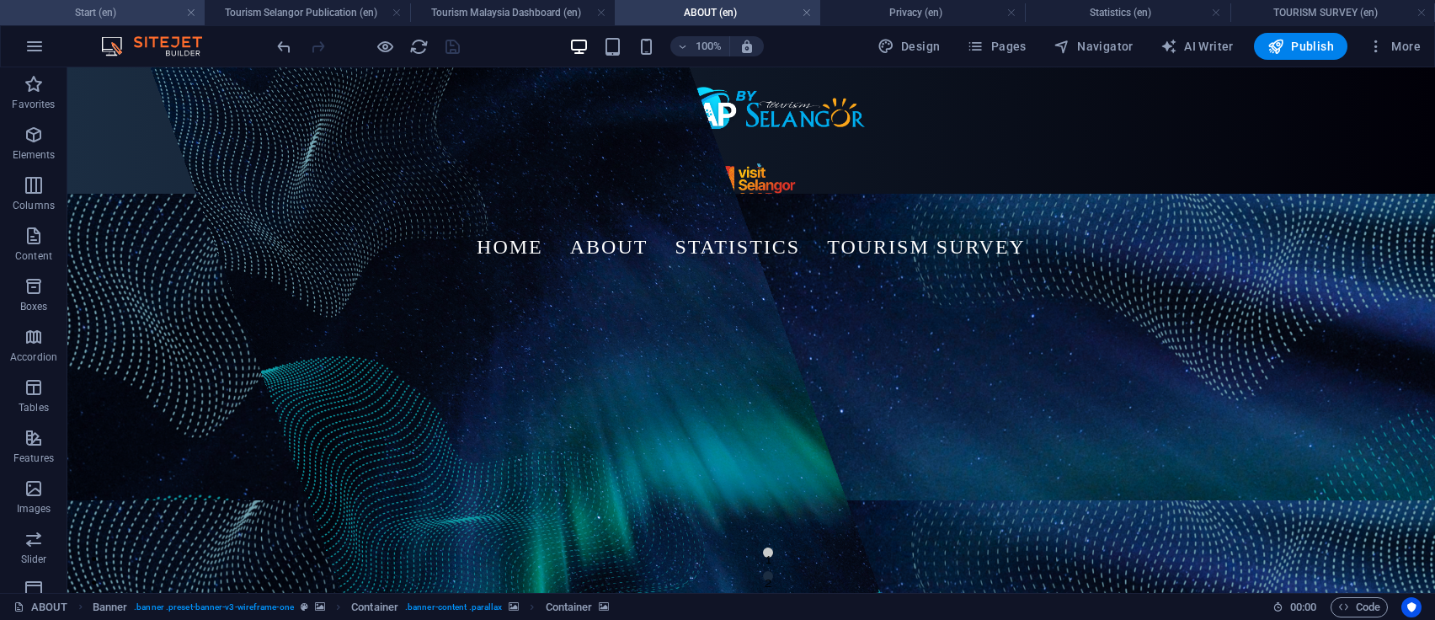
click at [147, 6] on h4 "Start (en)" at bounding box center [102, 12] width 205 height 19
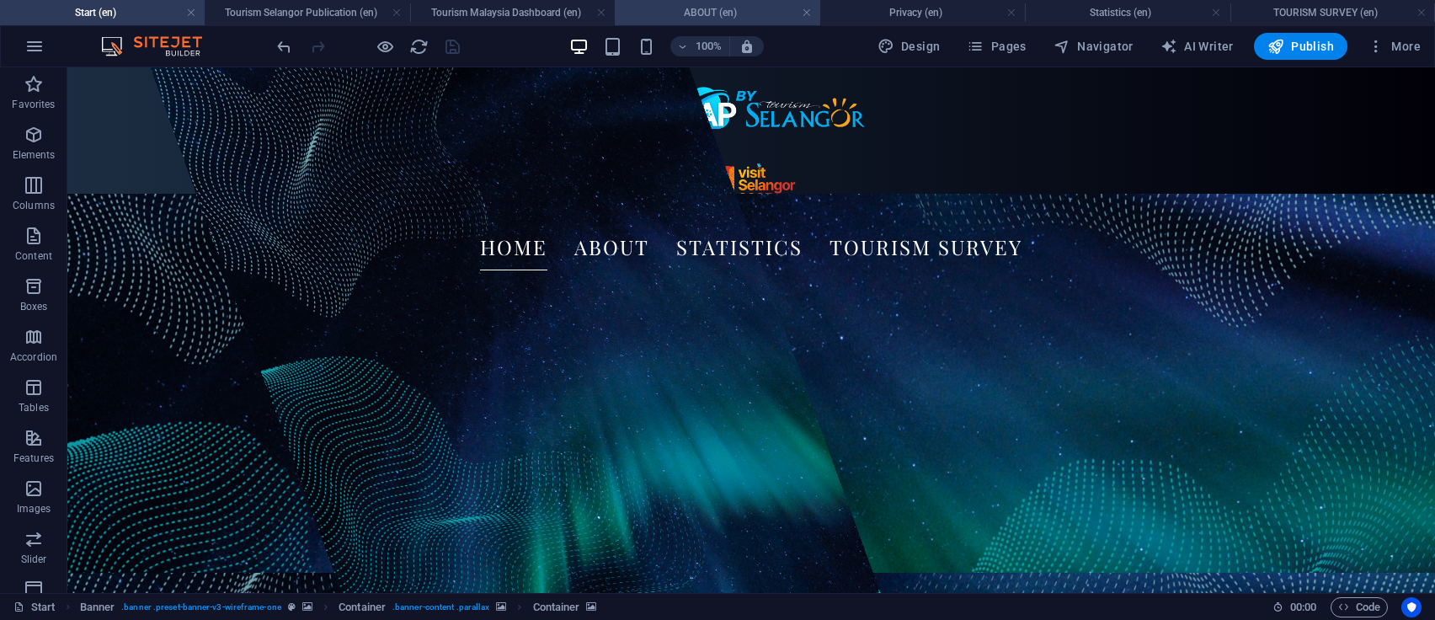
click at [685, 23] on li "ABOUT (en)" at bounding box center [717, 12] width 205 height 25
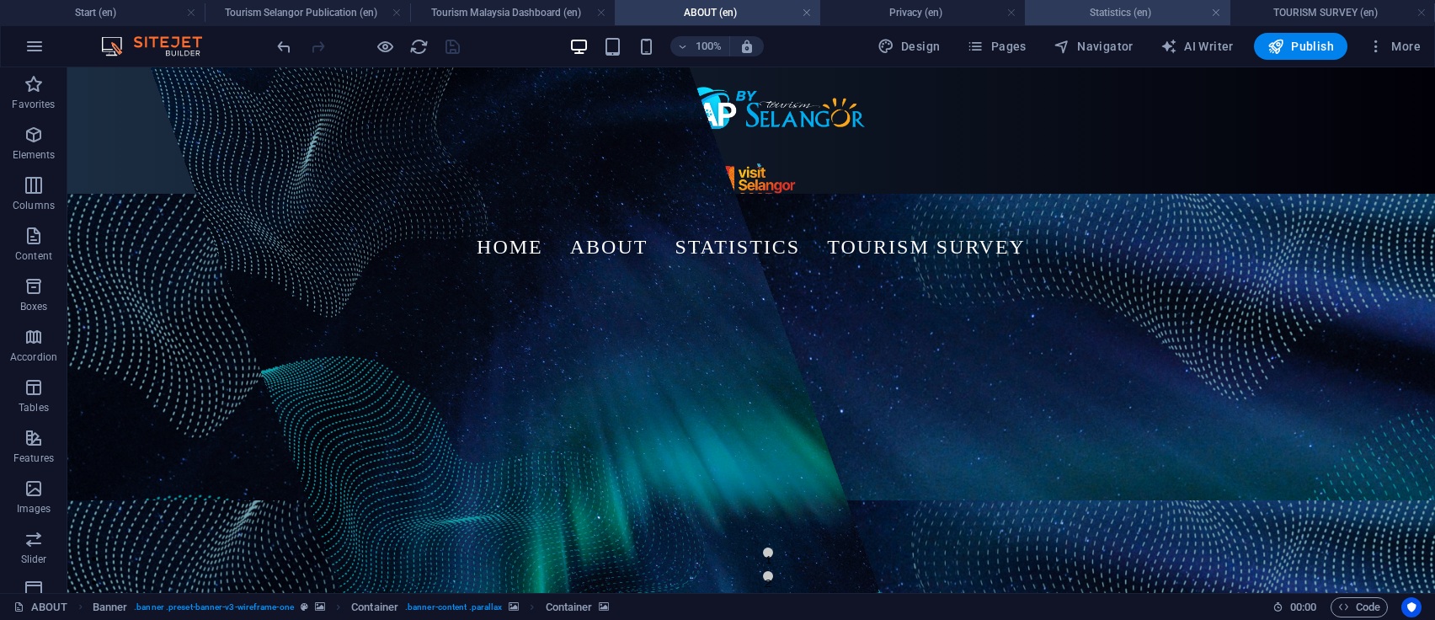
click at [1110, 12] on h4 "Statistics (en)" at bounding box center [1127, 12] width 205 height 19
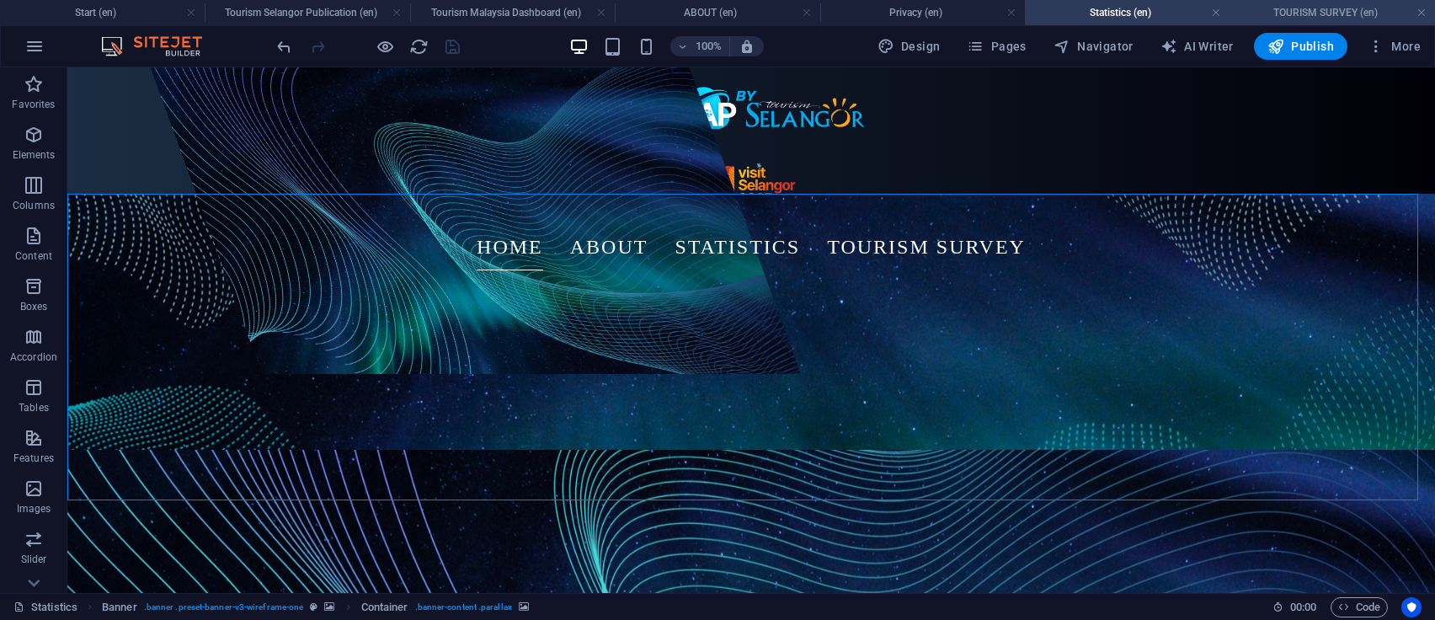
click at [1326, 9] on h4 "TOURISM SURVEY (en)" at bounding box center [1332, 12] width 205 height 19
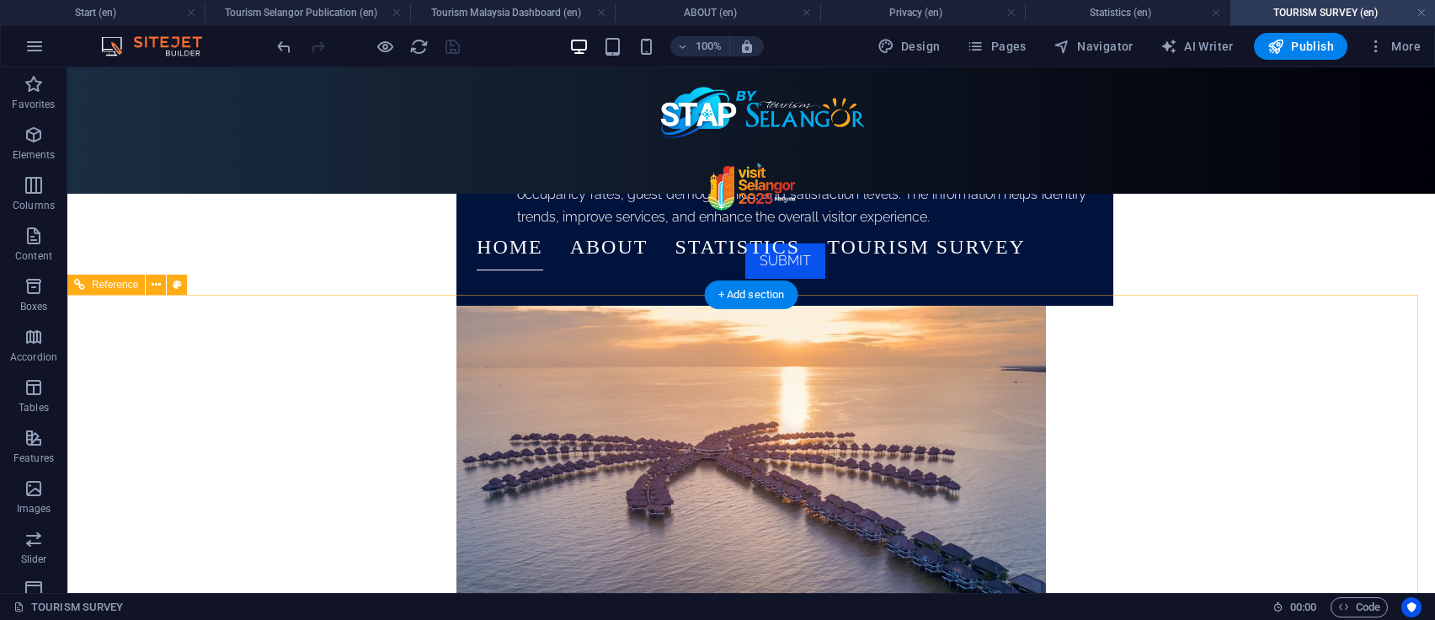
scroll to position [1335, 0]
